Goal: Information Seeking & Learning: Learn about a topic

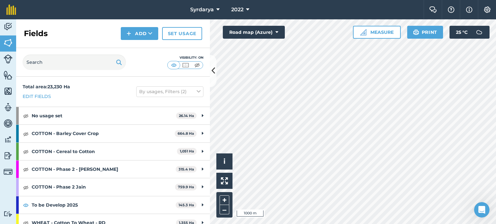
scroll to position [43, 0]
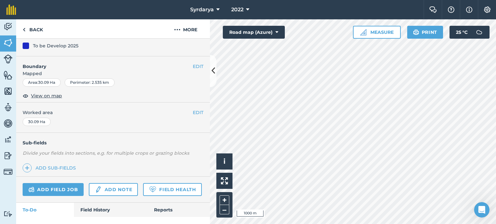
scroll to position [97, 0]
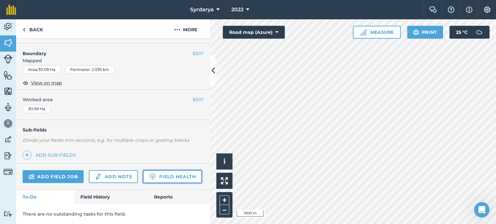
click at [143, 178] on link "Field Health" at bounding box center [172, 176] width 58 height 13
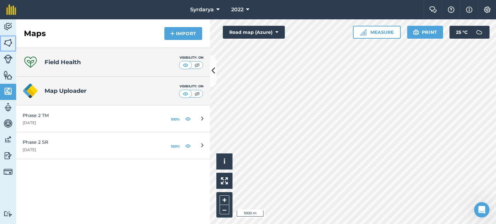
click at [11, 42] on img at bounding box center [8, 43] width 9 height 10
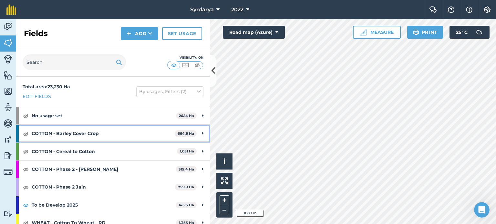
click at [87, 134] on strong "COTTON - Barley Cover Crop" at bounding box center [103, 133] width 143 height 17
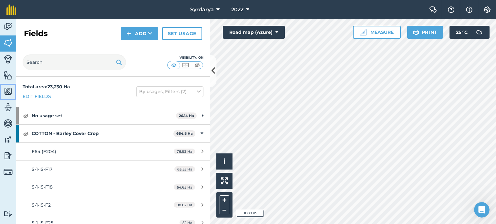
click at [10, 93] on img at bounding box center [8, 92] width 9 height 10
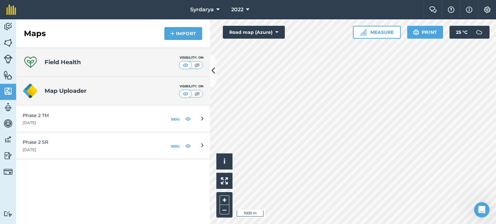
click at [66, 62] on h4 "Field Health" at bounding box center [63, 62] width 36 height 9
click at [6, 90] on img at bounding box center [8, 92] width 9 height 10
click at [60, 67] on div "Field Health Visibility: On" at bounding box center [113, 62] width 194 height 29
click at [9, 43] on img at bounding box center [8, 43] width 9 height 10
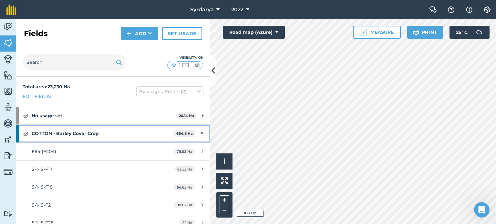
click at [18, 129] on div at bounding box center [17, 133] width 3 height 17
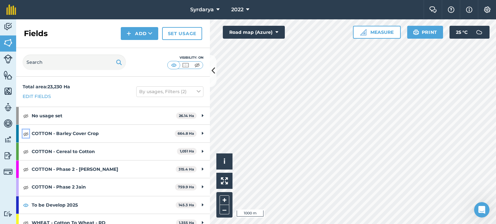
click at [26, 134] on img at bounding box center [26, 134] width 6 height 8
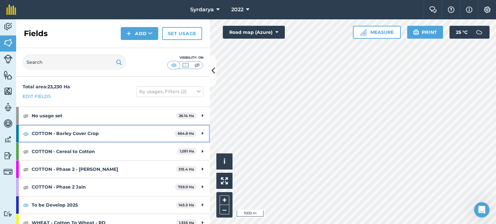
click at [17, 133] on div at bounding box center [17, 133] width 3 height 17
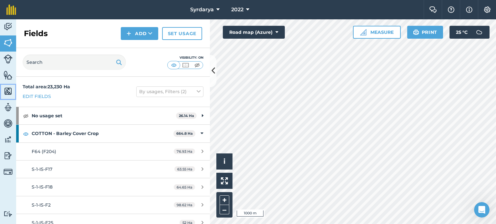
click at [9, 93] on img at bounding box center [8, 92] width 9 height 10
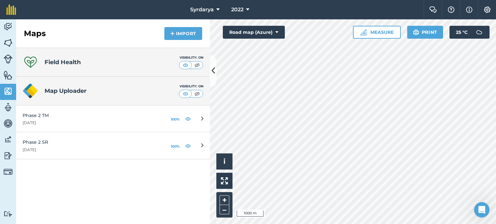
click at [137, 63] on div "Field Health Visibility: On" at bounding box center [113, 62] width 194 height 29
click at [198, 66] on img at bounding box center [197, 65] width 8 height 6
click at [183, 64] on img at bounding box center [185, 65] width 8 height 6
click at [123, 68] on div "Field Health Visibility: On" at bounding box center [113, 62] width 194 height 29
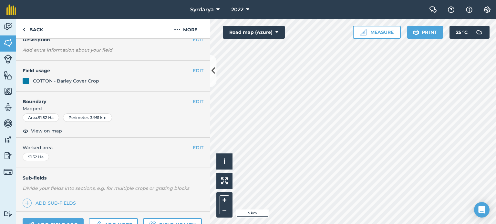
scroll to position [32, 0]
click at [54, 129] on span "View on map" at bounding box center [46, 130] width 31 height 7
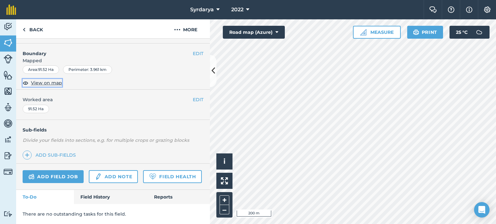
scroll to position [97, 0]
click at [143, 179] on link "Field Health" at bounding box center [172, 176] width 58 height 13
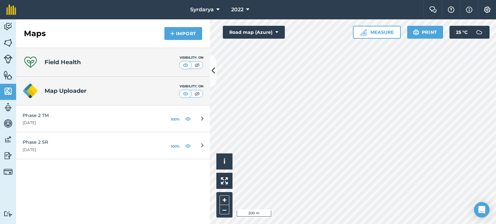
click at [55, 96] on div "Map Uploader Visibility: On" at bounding box center [113, 91] width 194 height 29
click at [31, 62] on icon at bounding box center [30, 61] width 13 height 11
